Goal: Navigation & Orientation: Find specific page/section

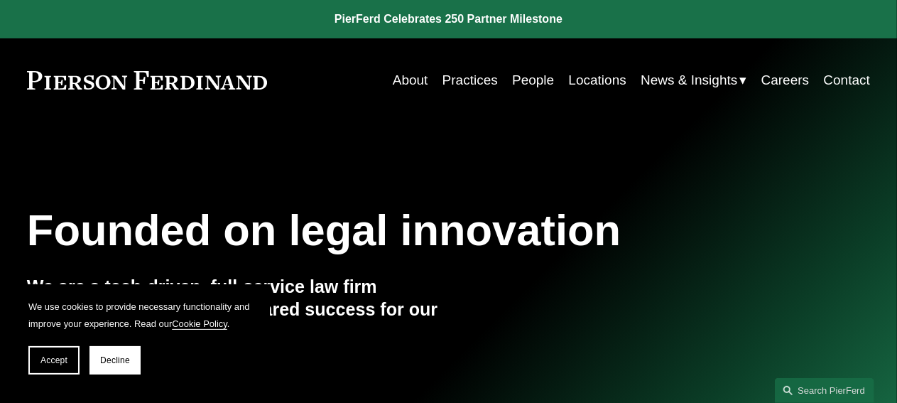
click at [597, 82] on link "Locations" at bounding box center [598, 80] width 58 height 27
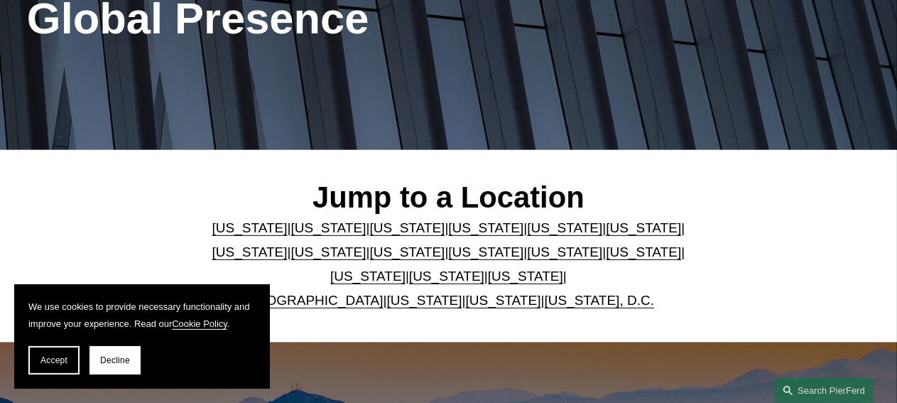
scroll to position [284, 0]
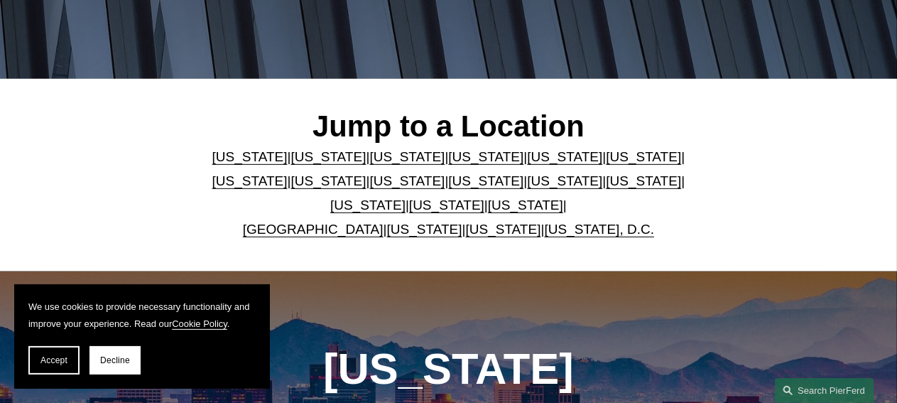
click at [527, 187] on link "[US_STATE]" at bounding box center [564, 180] width 75 height 15
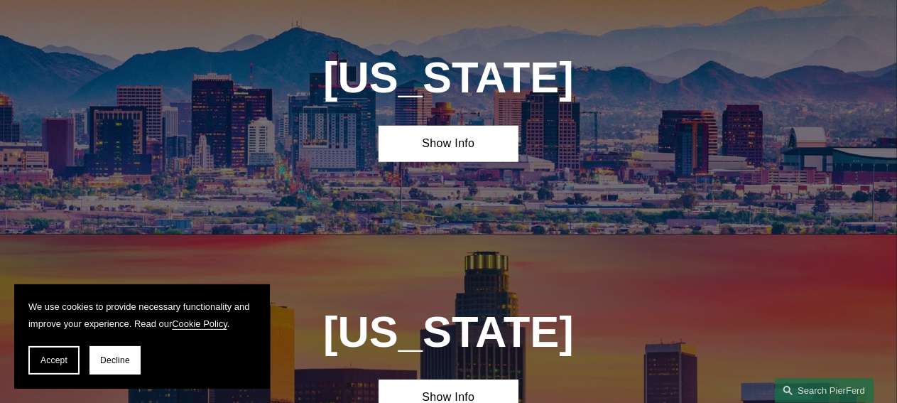
scroll to position [149, 0]
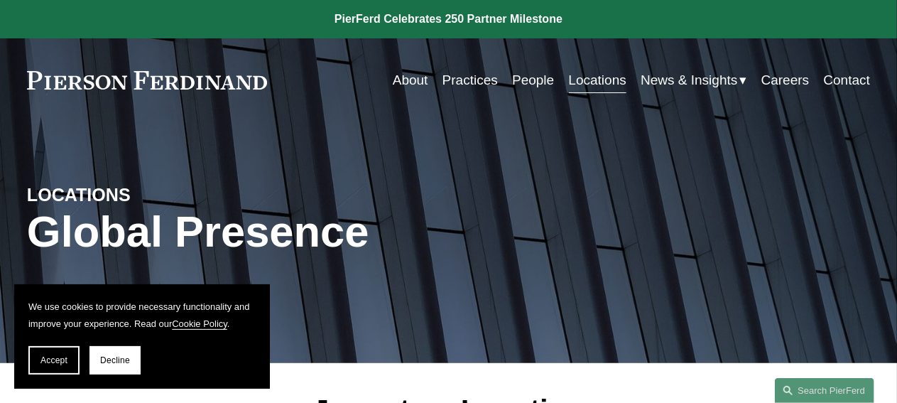
click at [410, 80] on link "About" at bounding box center [411, 80] width 36 height 27
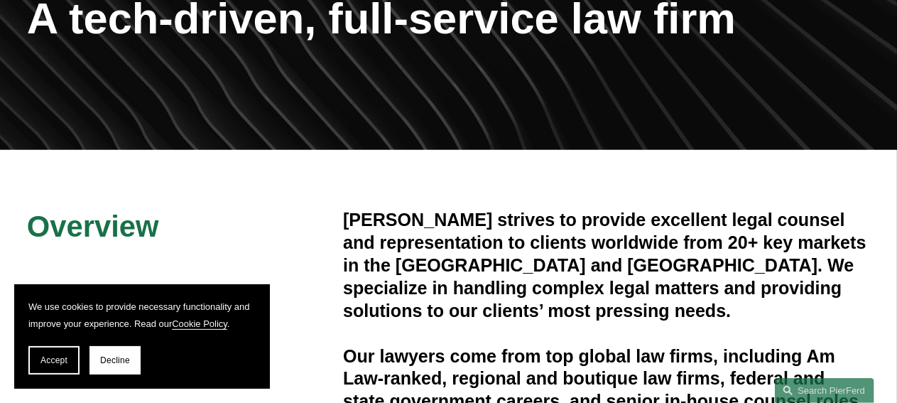
scroll to position [284, 0]
